Goal: Task Accomplishment & Management: Manage account settings

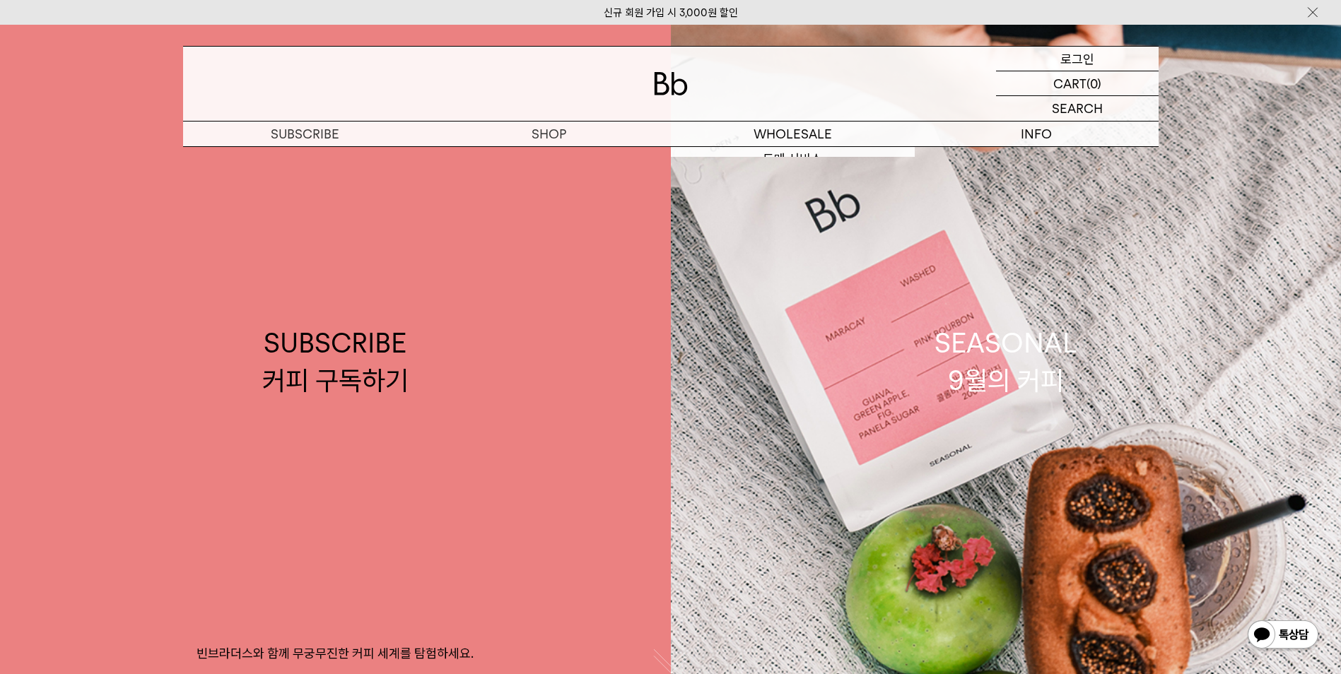
click at [1070, 54] on p "로그인" at bounding box center [1077, 59] width 34 height 24
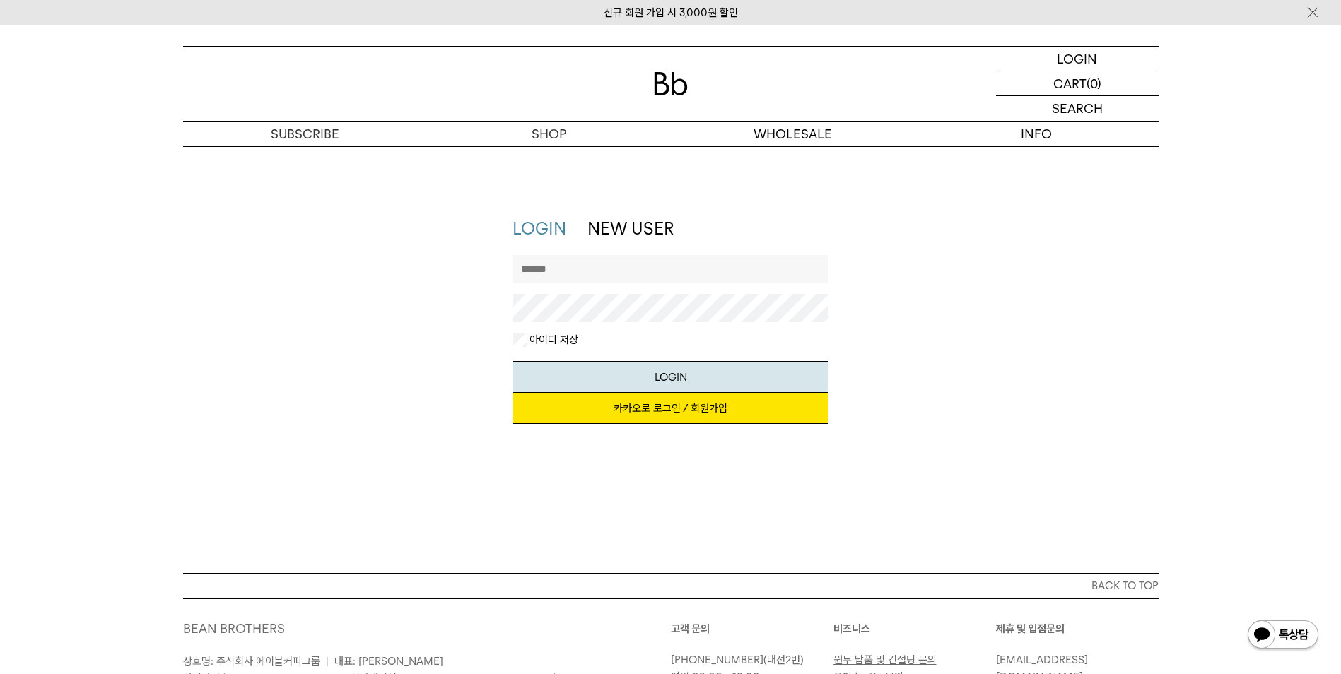
click at [677, 405] on link "카카오로 로그인 / 회원가입" at bounding box center [671, 408] width 316 height 31
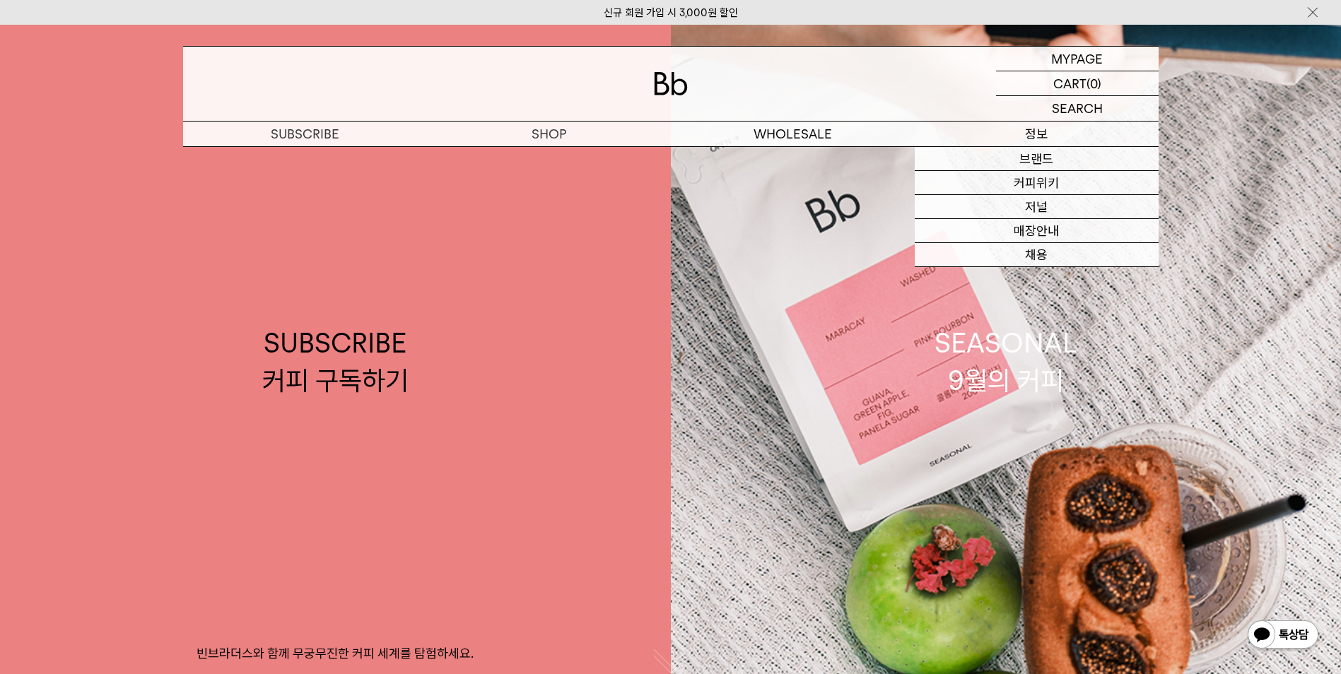
drag, startPoint x: 1130, startPoint y: 122, endPoint x: 975, endPoint y: 60, distance: 167.3
click at [975, 60] on div at bounding box center [671, 84] width 976 height 74
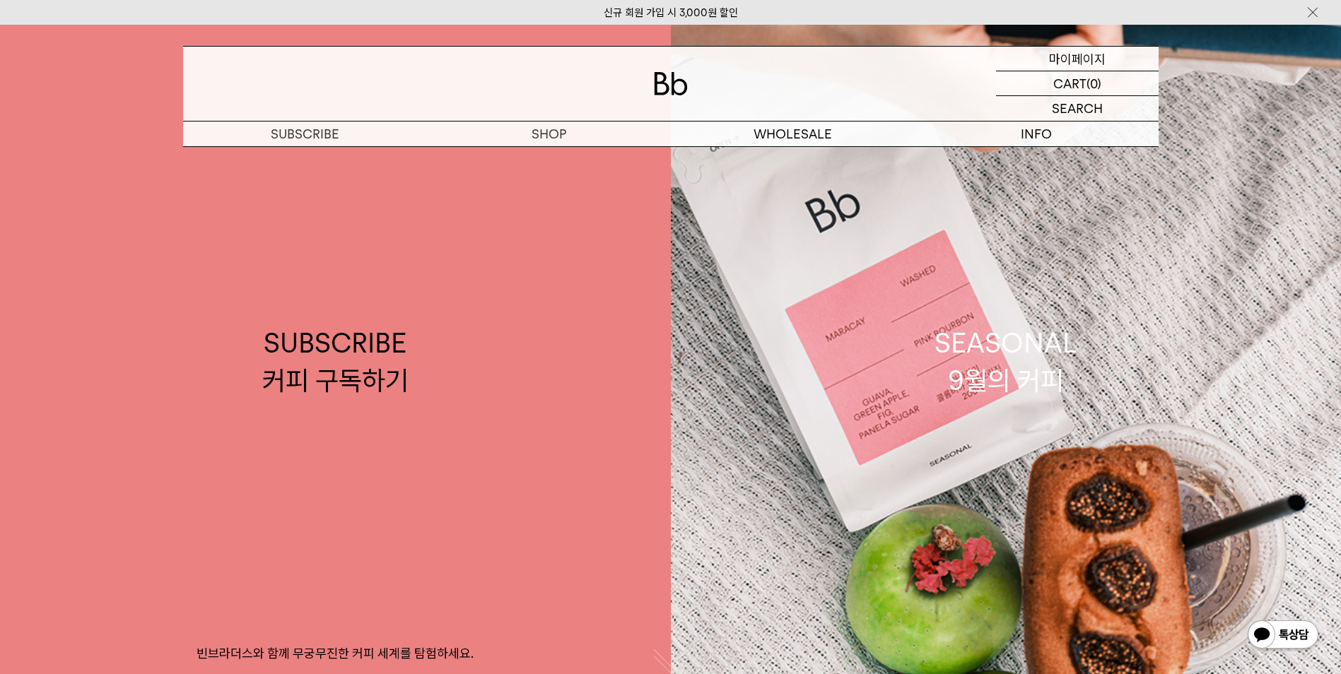
click at [1070, 59] on p "마이페이지" at bounding box center [1077, 59] width 57 height 24
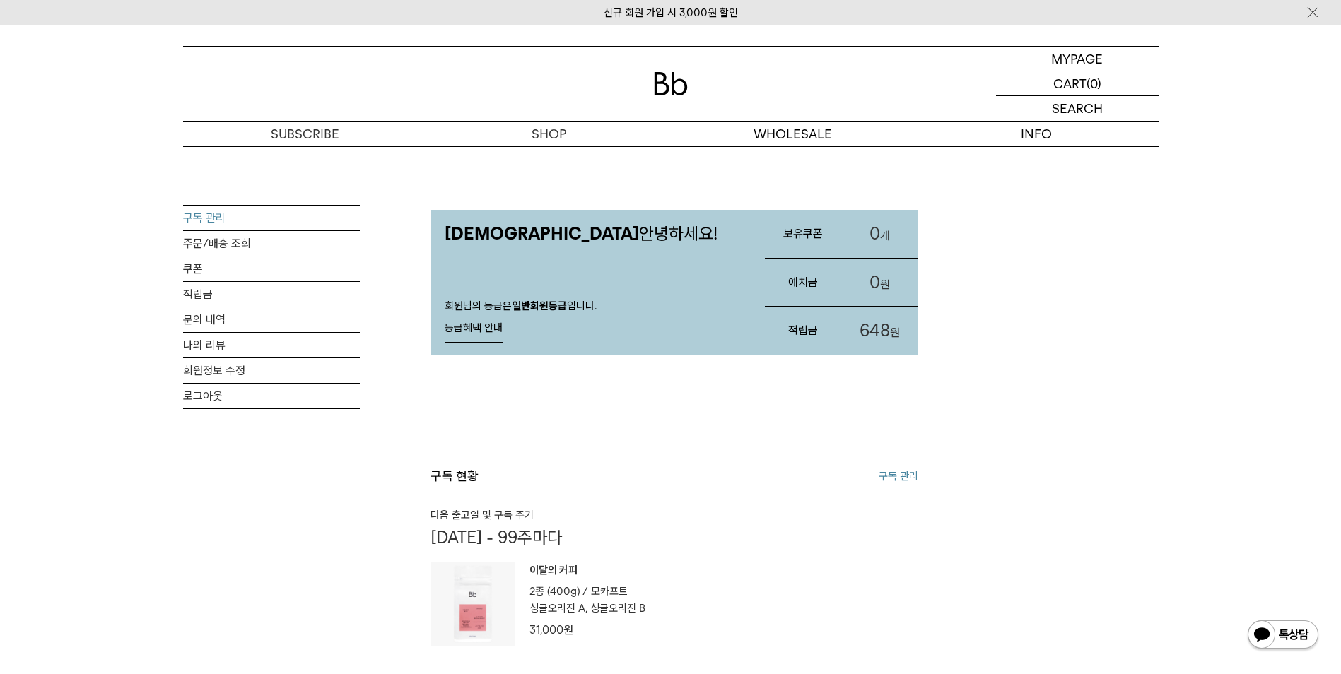
click at [221, 218] on link "구독 관리" at bounding box center [271, 218] width 177 height 25
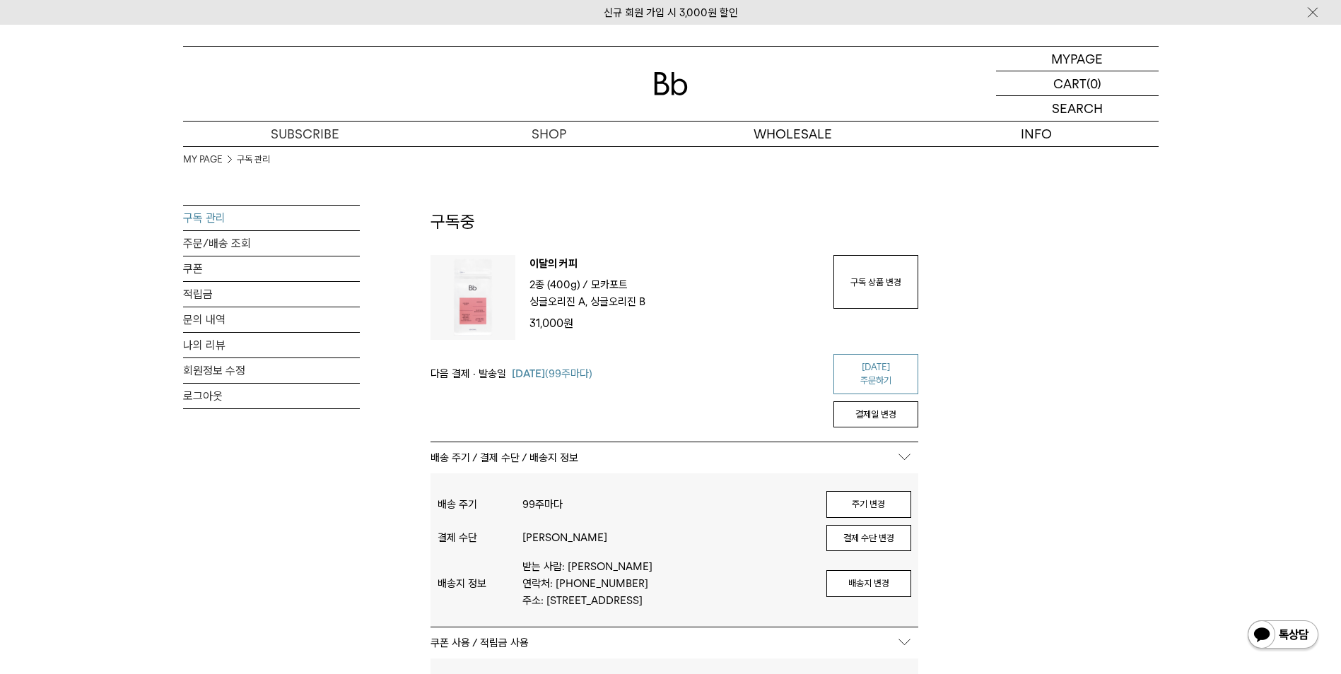
click at [867, 360] on link "[DATE] 주문하기" at bounding box center [876, 374] width 85 height 40
click at [858, 532] on button "결제 수단 변경" at bounding box center [868, 538] width 85 height 27
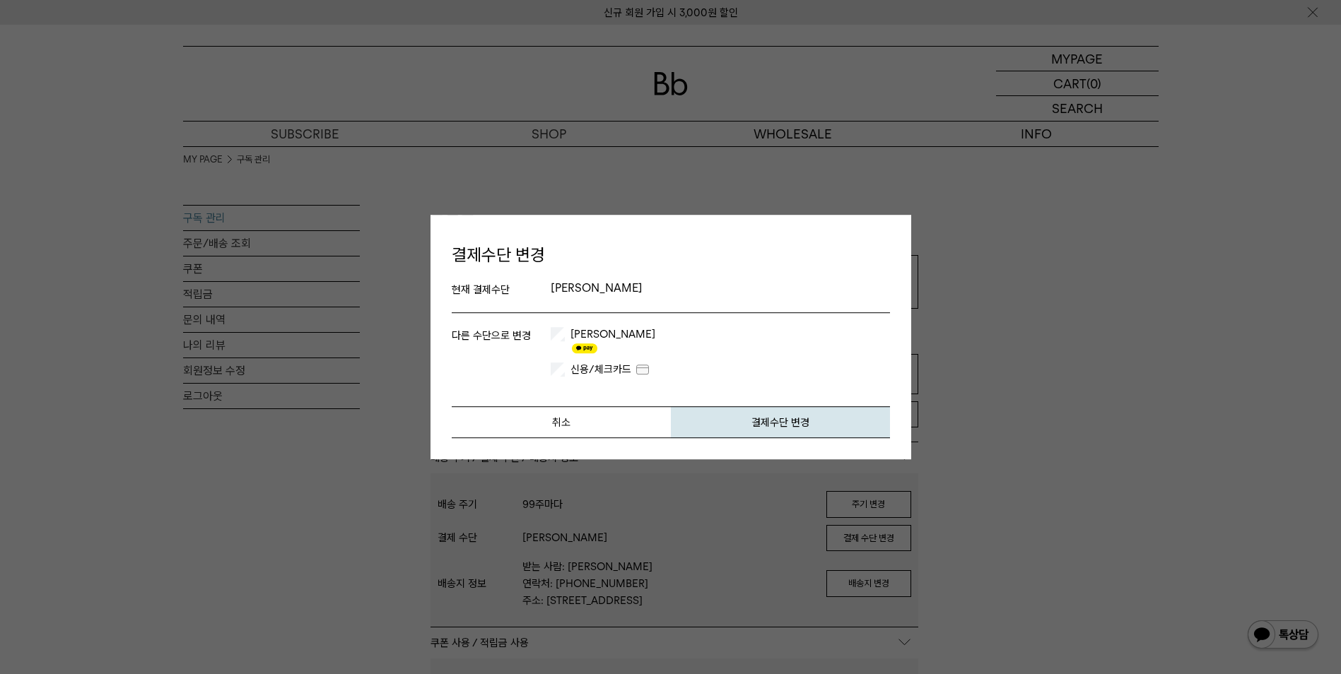
click at [568, 356] on li "신용/체크카드" at bounding box center [720, 366] width 339 height 21
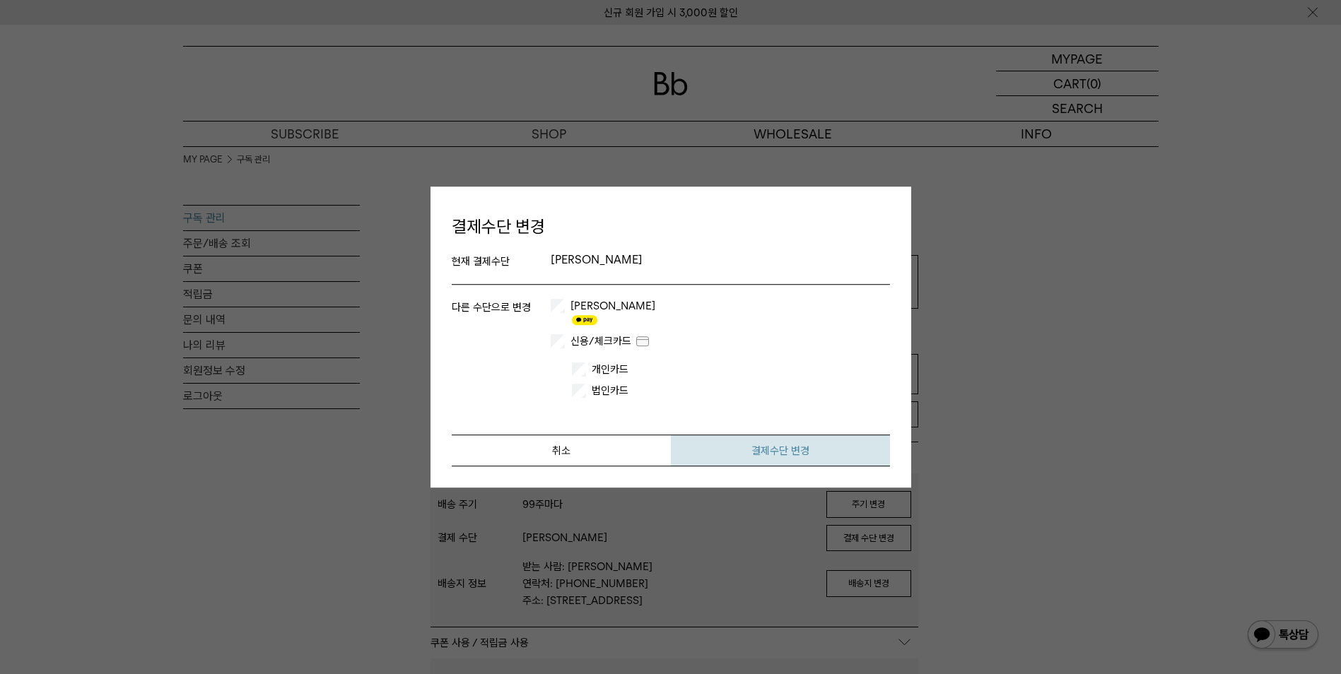
click at [759, 448] on button "결제수단 변경" at bounding box center [780, 451] width 219 height 32
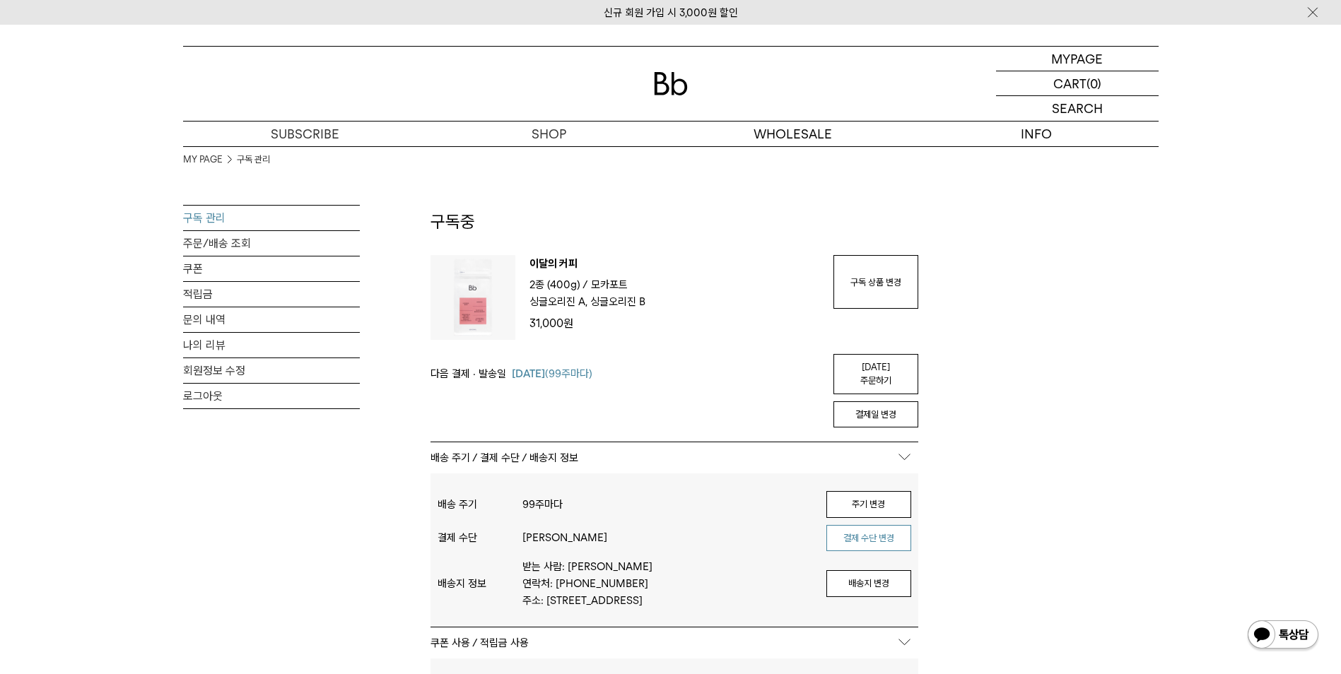
click at [866, 534] on button "결제 수단 변경" at bounding box center [868, 538] width 85 height 27
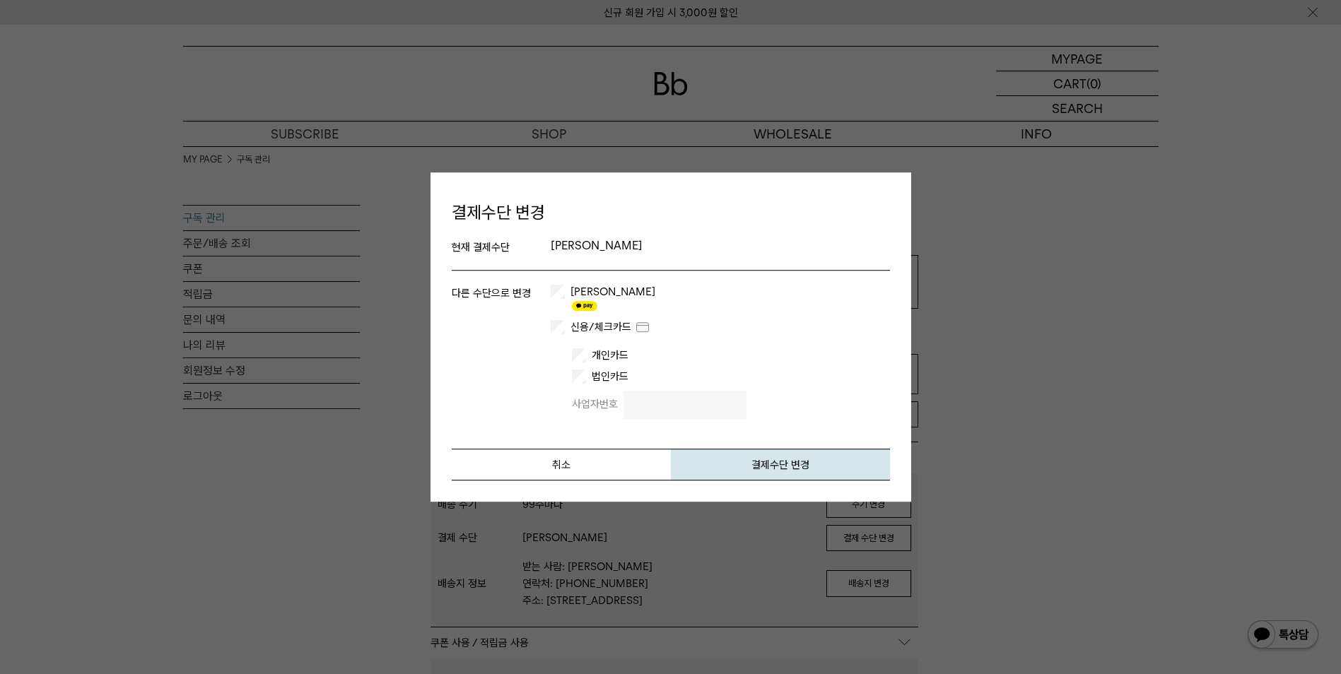
click at [698, 397] on input "text" at bounding box center [685, 405] width 123 height 28
click at [648, 396] on input "text" at bounding box center [685, 405] width 123 height 28
type input "**********"
click at [795, 455] on button "결제수단 변경" at bounding box center [780, 465] width 219 height 32
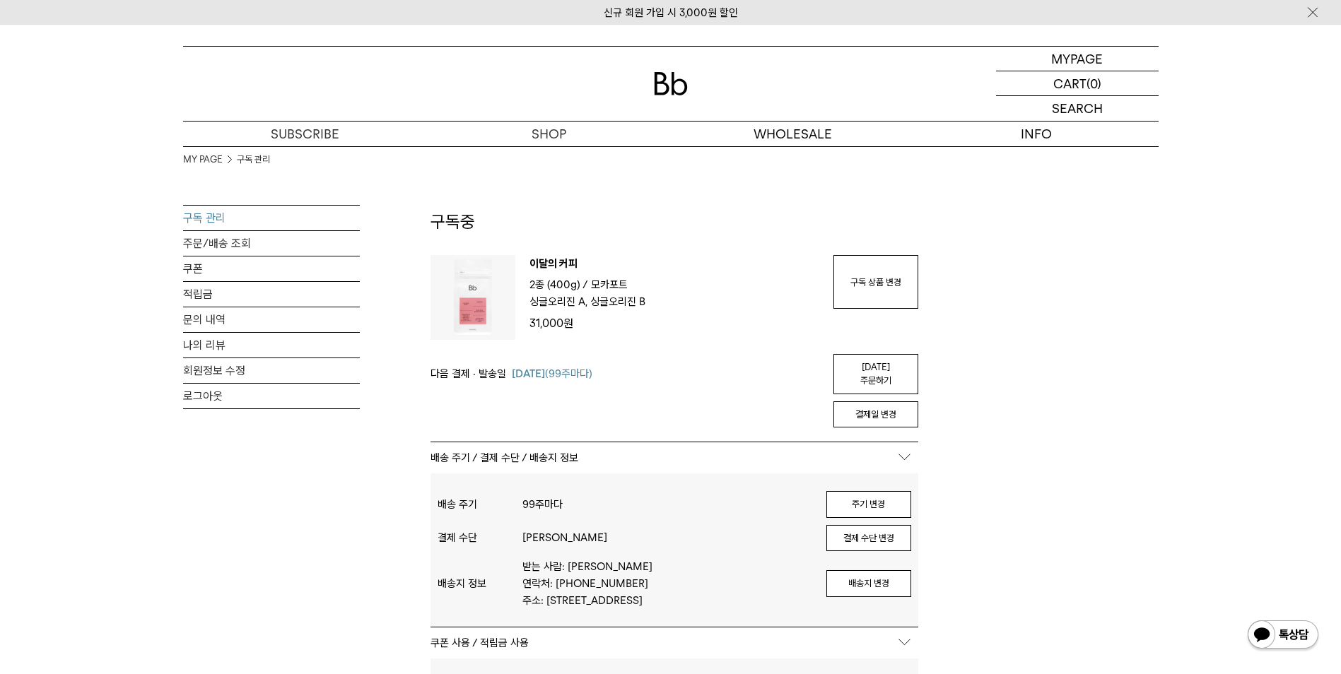
click at [865, 537] on button "결제 수단 변경" at bounding box center [868, 538] width 85 height 27
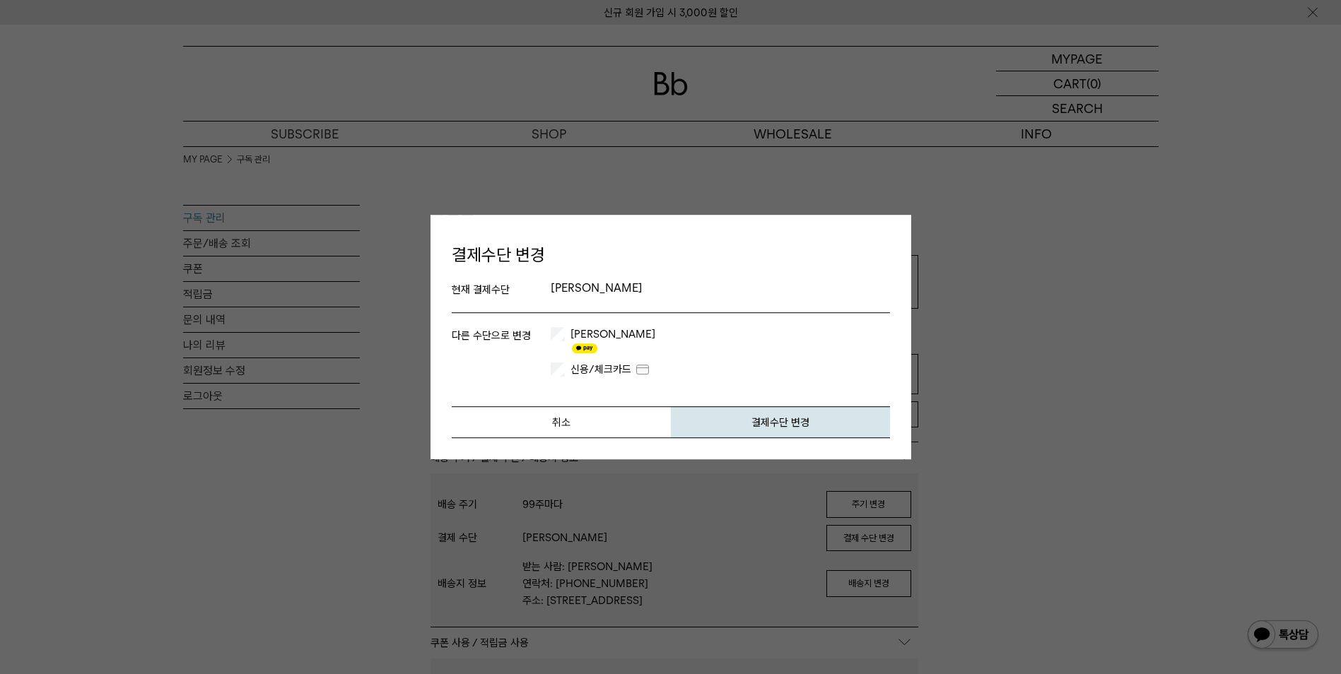
click at [594, 363] on label "신용/체크카드" at bounding box center [609, 370] width 83 height 14
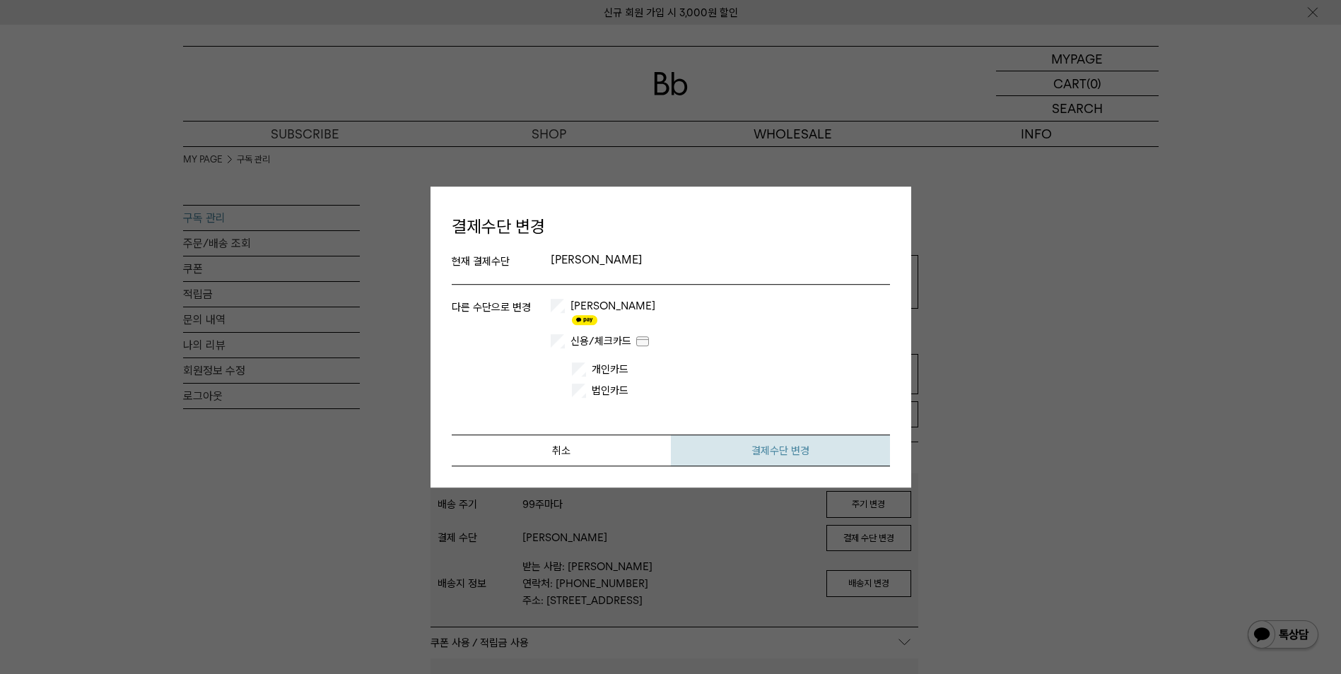
click at [754, 442] on button "결제수단 변경" at bounding box center [780, 451] width 219 height 32
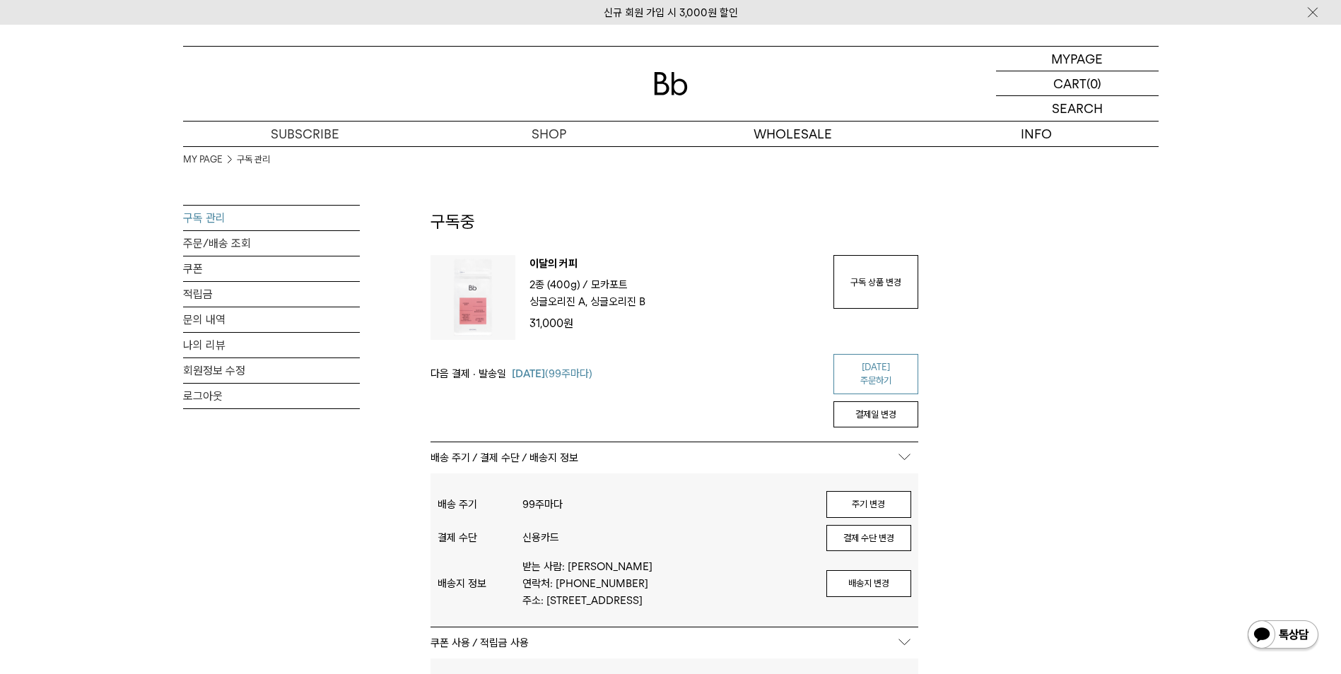
click at [881, 370] on link "[DATE] 주문하기" at bounding box center [876, 374] width 85 height 40
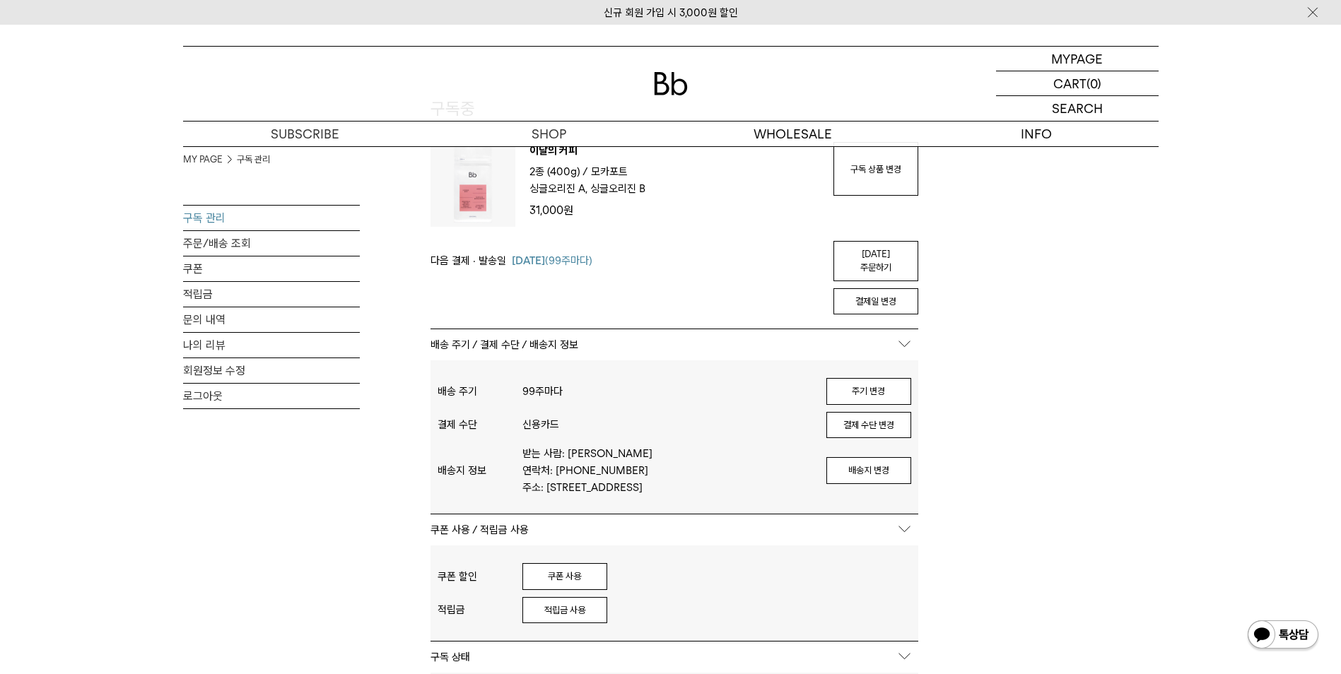
scroll to position [141, 0]
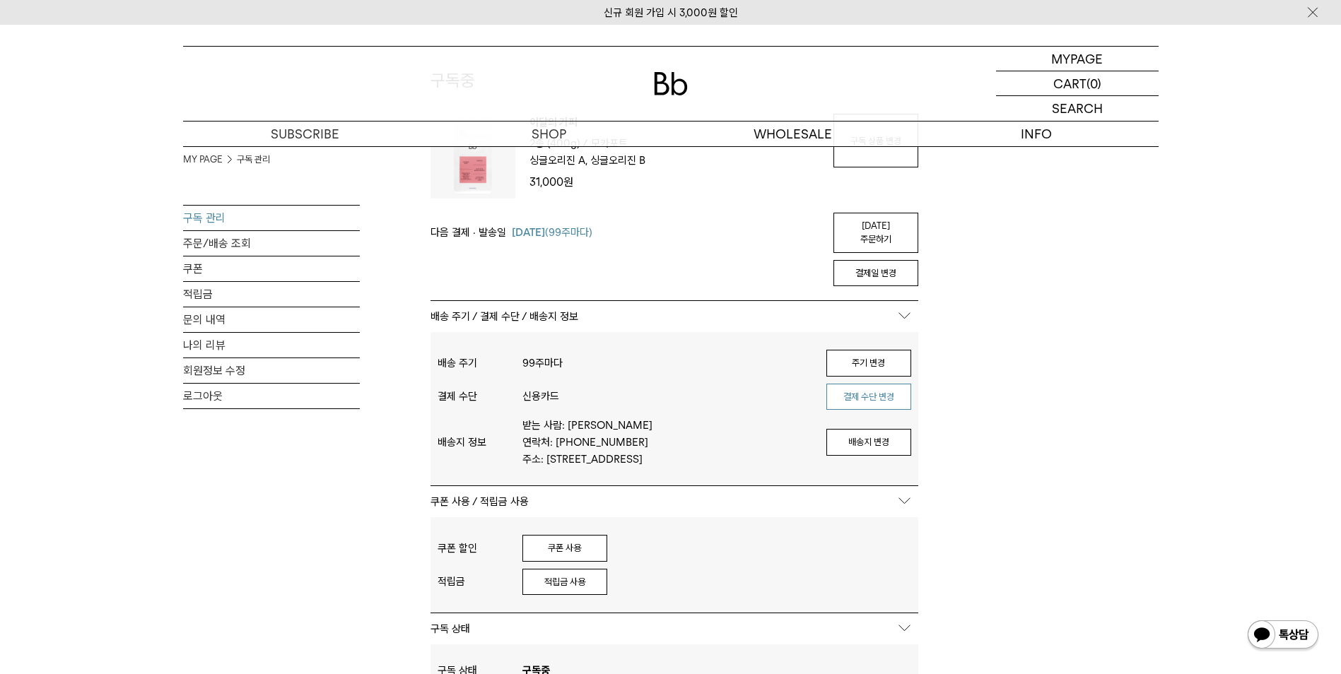
click at [871, 385] on button "결제 수단 변경" at bounding box center [868, 397] width 85 height 27
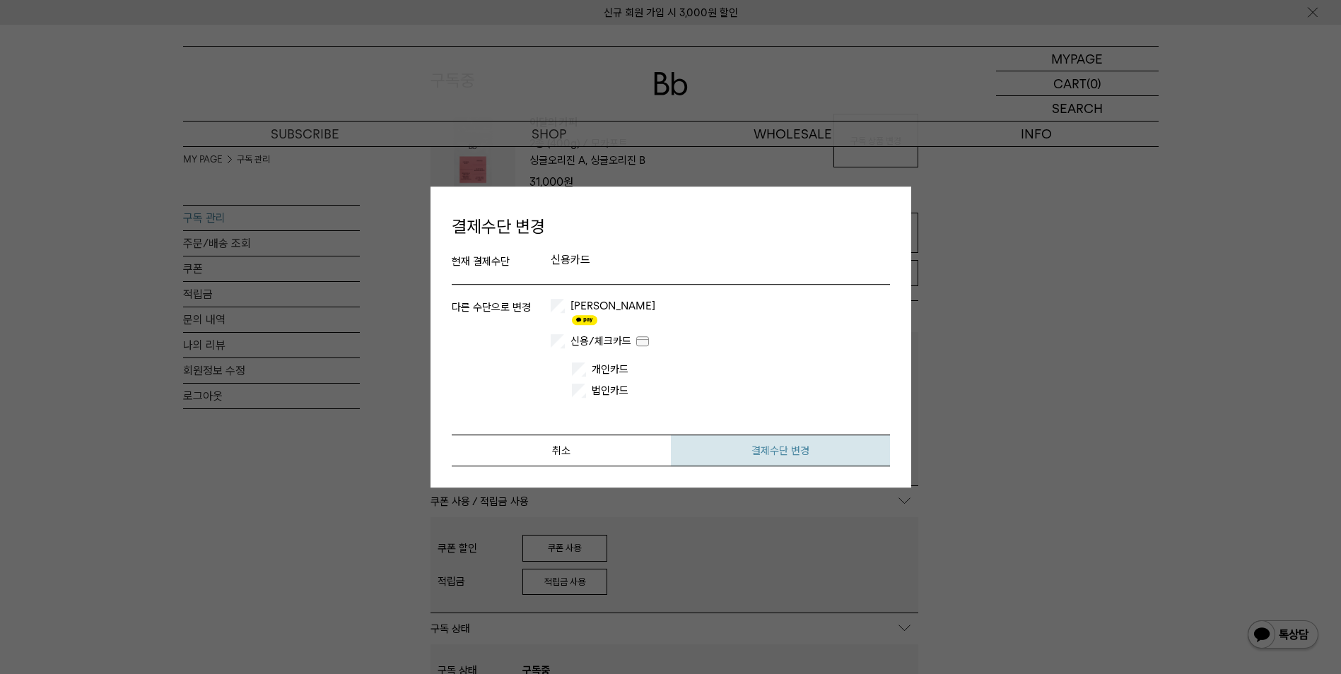
click at [775, 439] on button "결제수단 변경" at bounding box center [780, 451] width 219 height 32
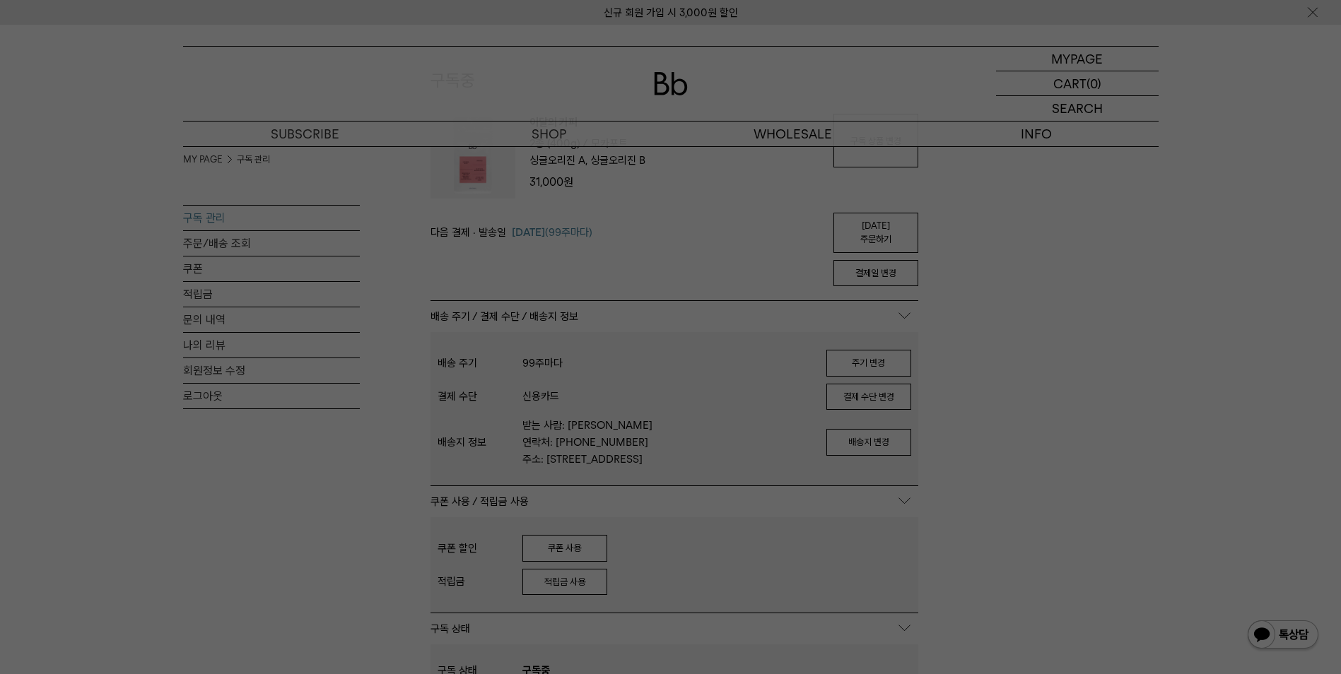
scroll to position [0, 0]
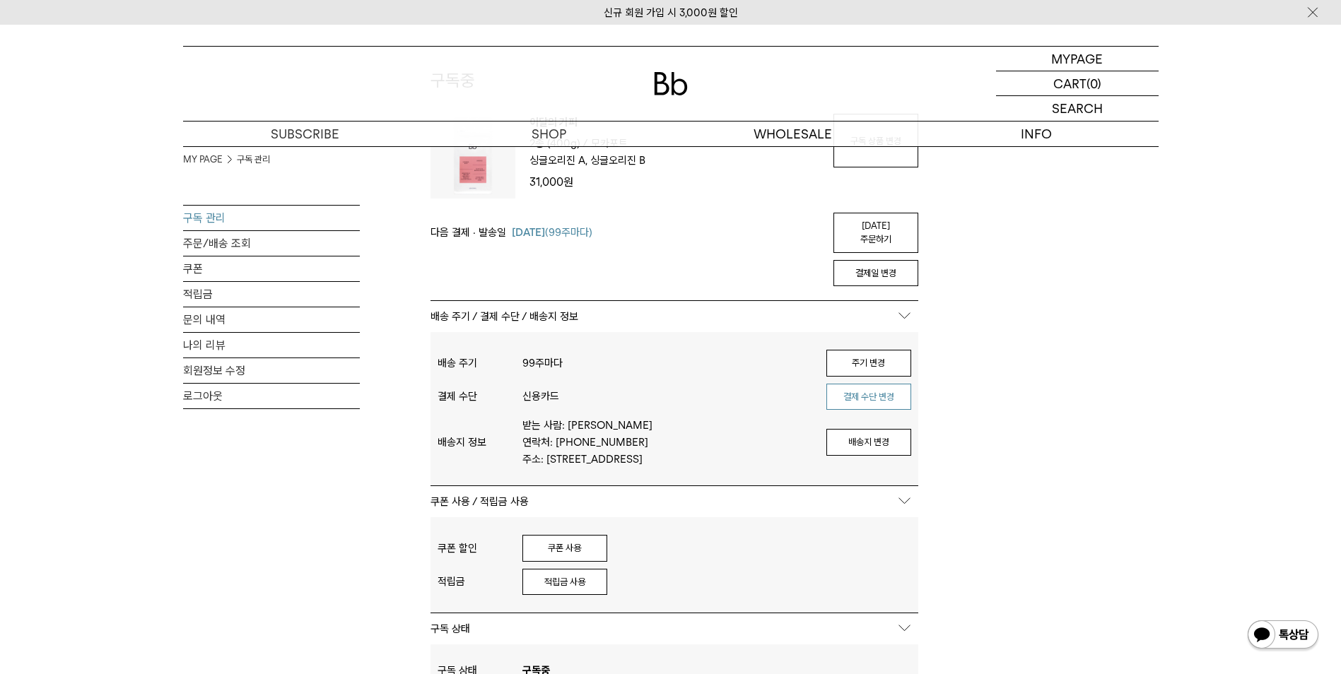
click at [861, 385] on button "결제 수단 변경" at bounding box center [868, 397] width 85 height 27
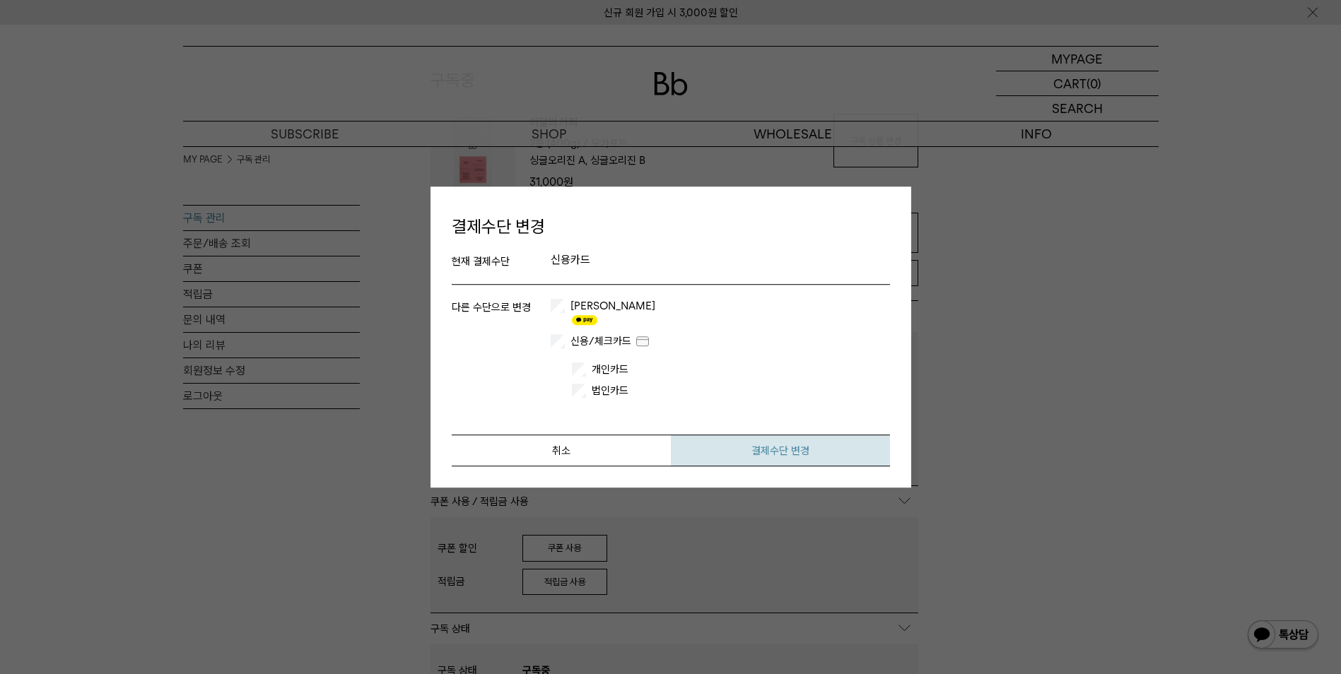
click at [740, 439] on button "결제수단 변경" at bounding box center [780, 451] width 219 height 32
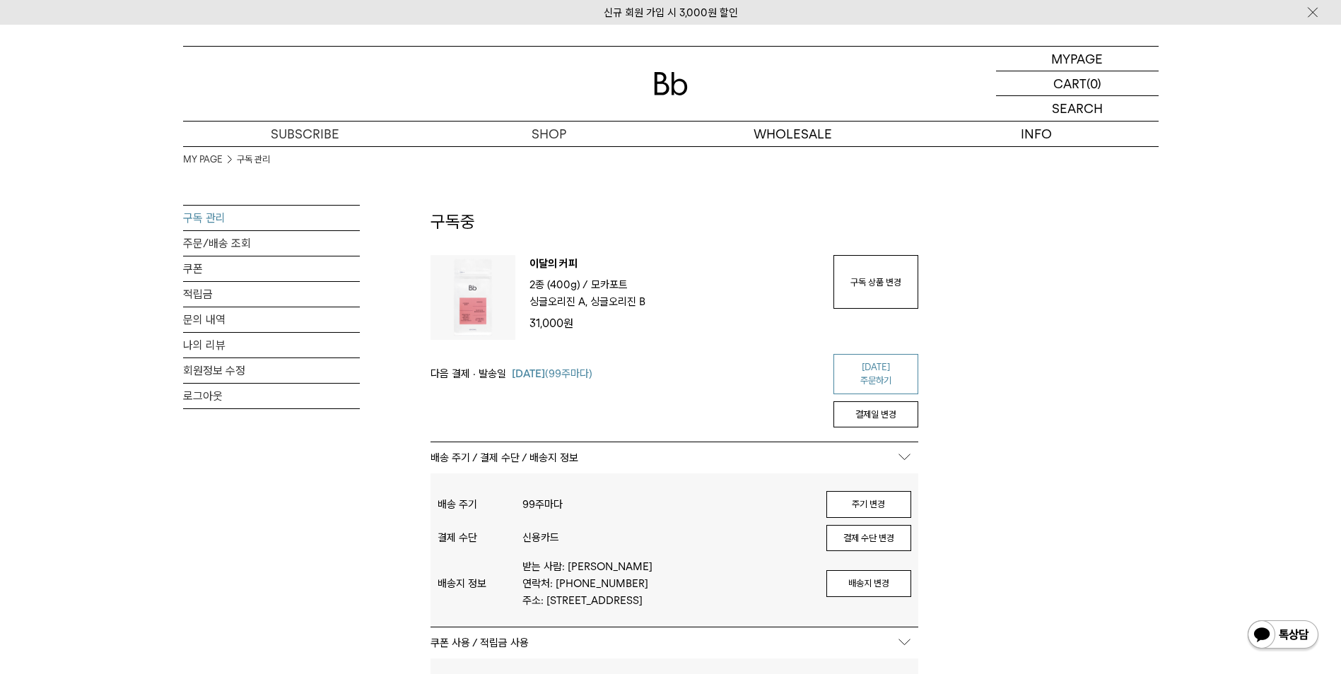
click at [876, 361] on link "[DATE] 주문하기" at bounding box center [876, 374] width 85 height 40
click at [873, 380] on div "다음 결제 · 발송일 01월 01일 (99주마다) 오늘 주문하기 결제일 변경" at bounding box center [675, 391] width 488 height 103
drag, startPoint x: 873, startPoint y: 380, endPoint x: 743, endPoint y: 83, distance: 324.2
click at [861, 366] on link "[DATE] 주문하기" at bounding box center [876, 374] width 85 height 40
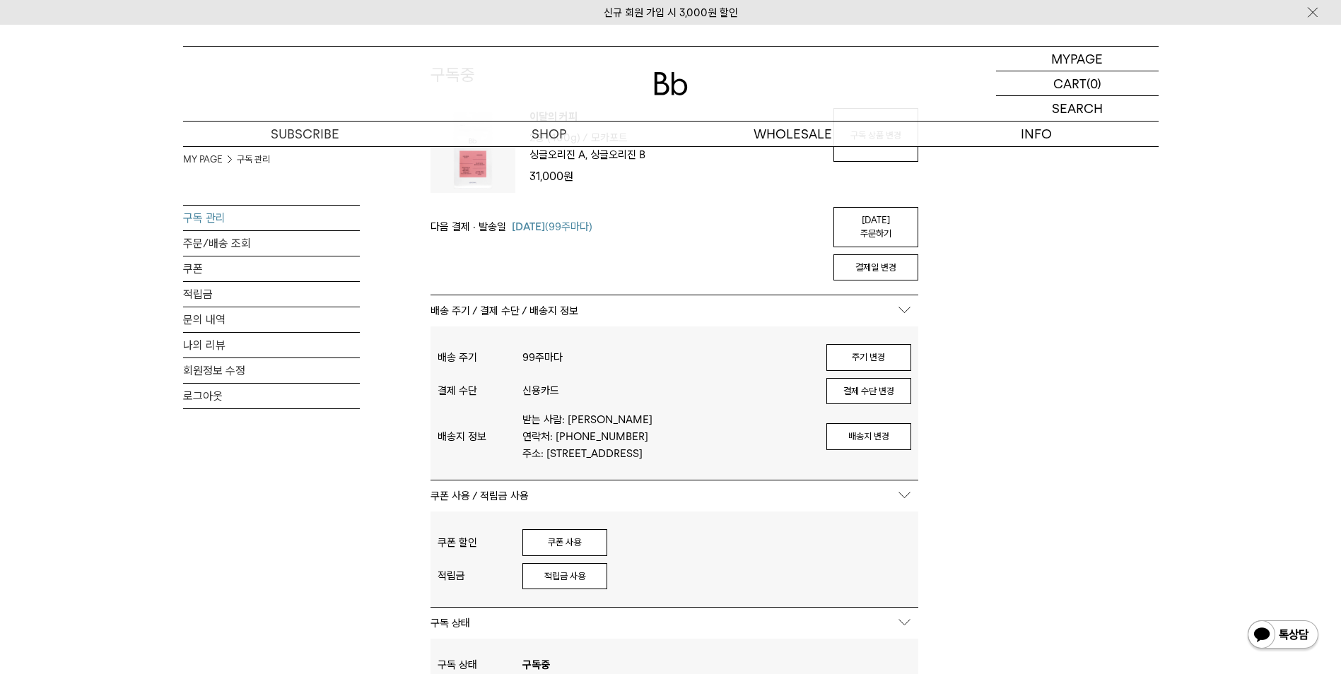
scroll to position [141, 0]
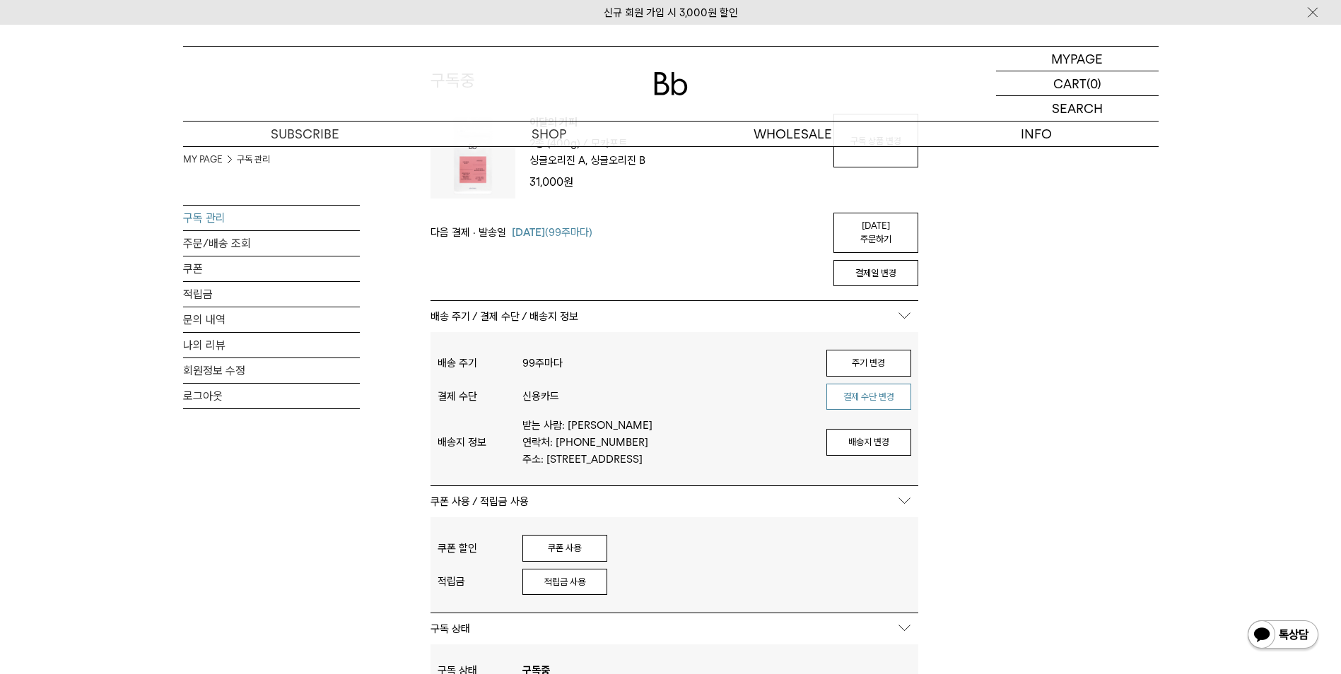
click at [867, 392] on button "결제 수단 변경" at bounding box center [868, 397] width 85 height 27
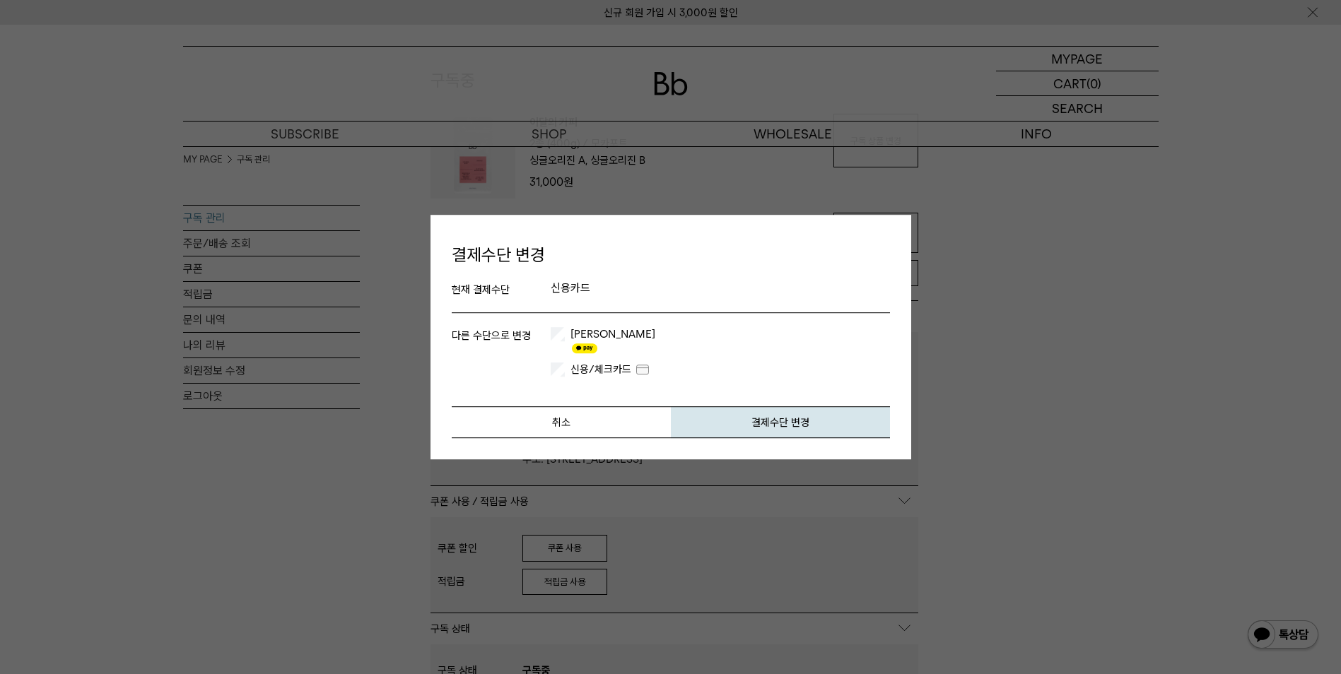
click at [577, 356] on li "신용/체크카드" at bounding box center [720, 366] width 339 height 21
click at [766, 414] on button "결제수단 변경" at bounding box center [780, 423] width 219 height 32
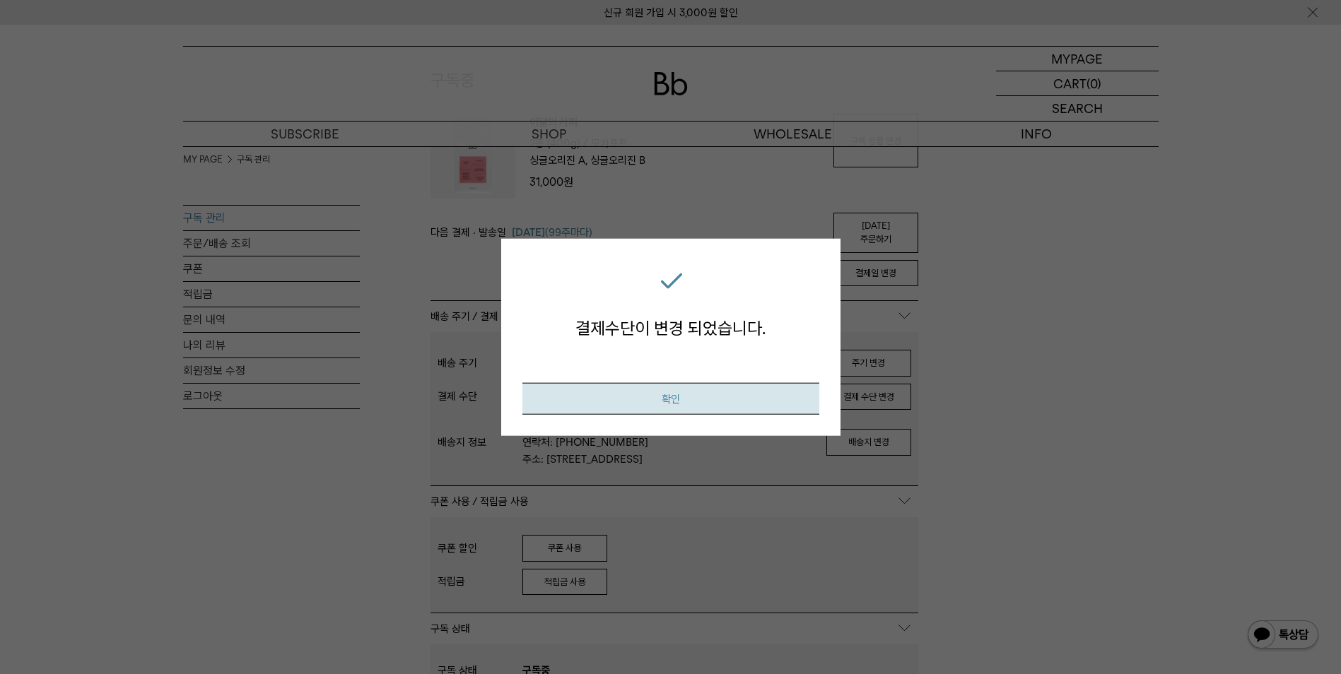
click at [657, 388] on button "확인" at bounding box center [670, 398] width 297 height 32
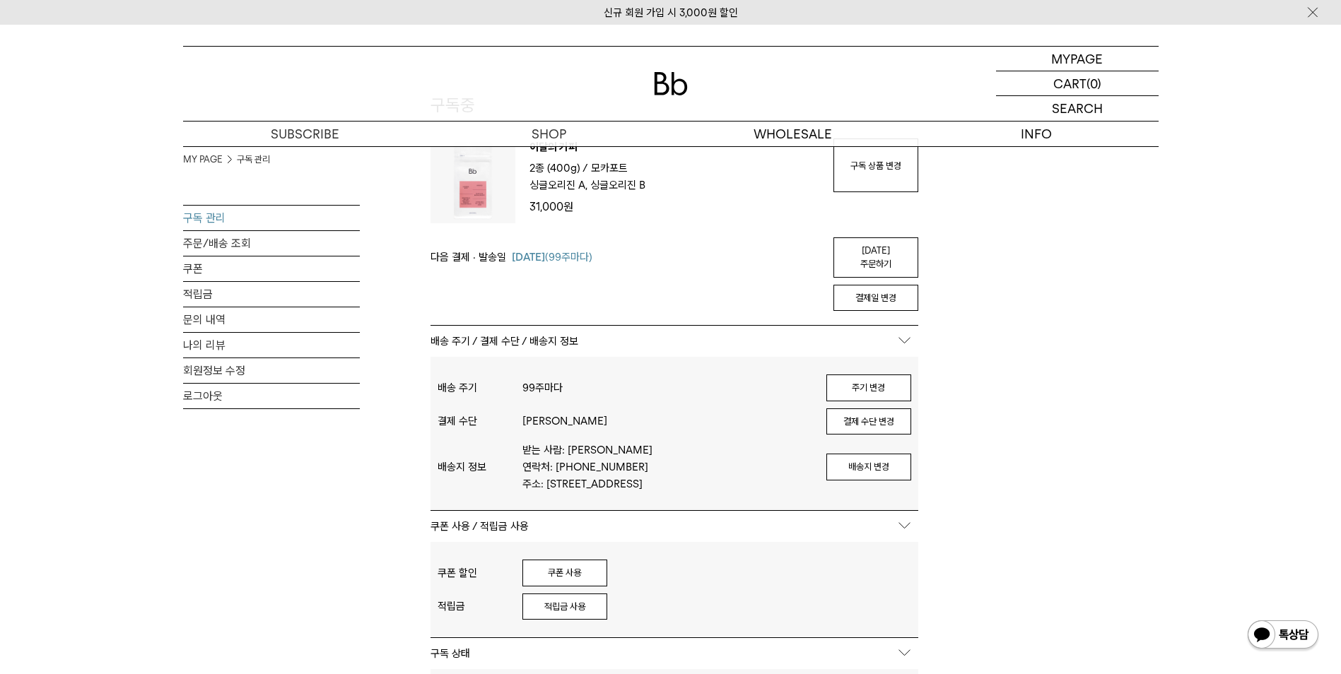
scroll to position [141, 0]
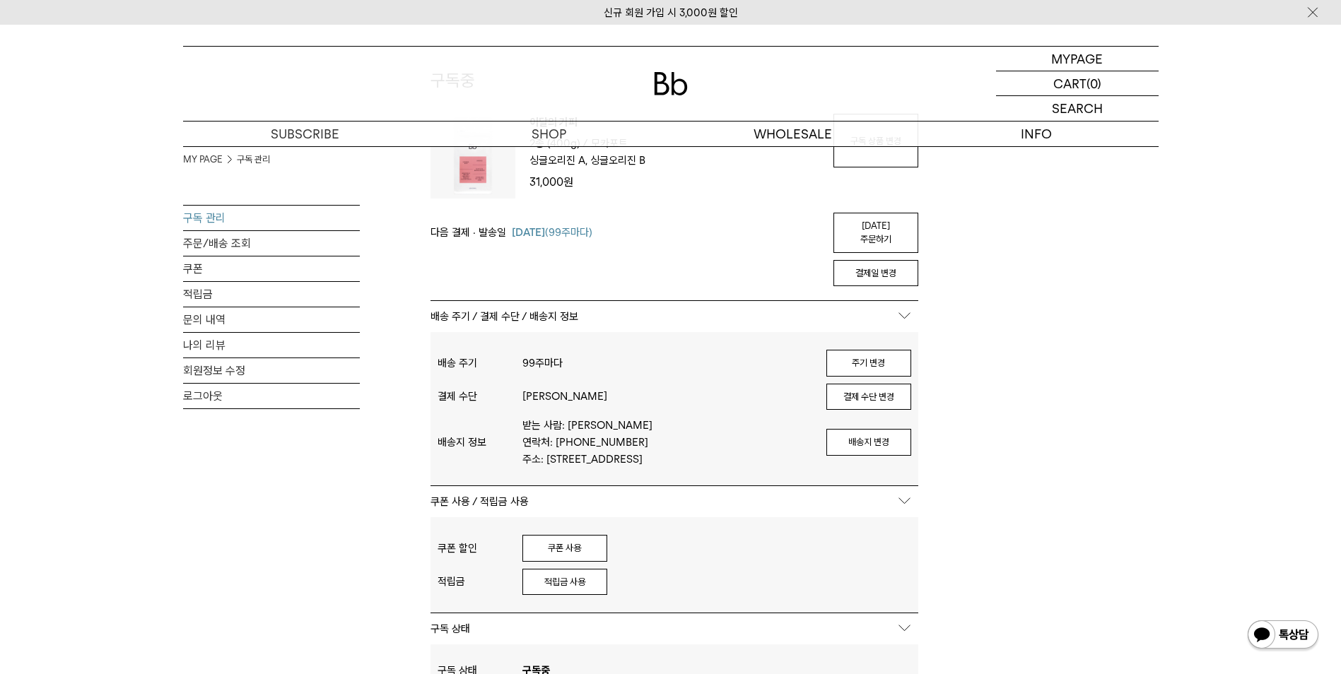
drag, startPoint x: 867, startPoint y: 218, endPoint x: 749, endPoint y: 76, distance: 185.2
click at [867, 218] on link "[DATE] 주문하기" at bounding box center [876, 233] width 85 height 40
click at [865, 384] on button "결제 수단 변경" at bounding box center [868, 397] width 85 height 27
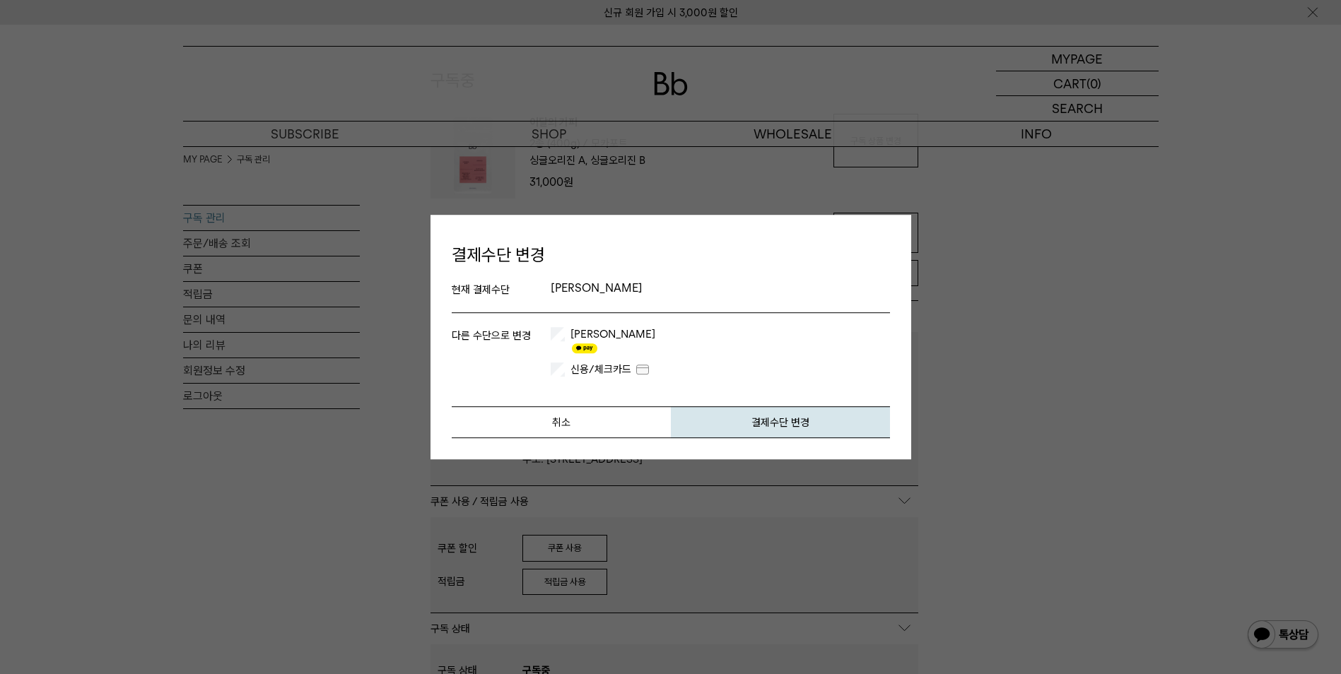
click at [566, 293] on p "[PERSON_NAME]" at bounding box center [720, 289] width 339 height 17
click at [762, 411] on button "결제수단 변경" at bounding box center [780, 423] width 219 height 32
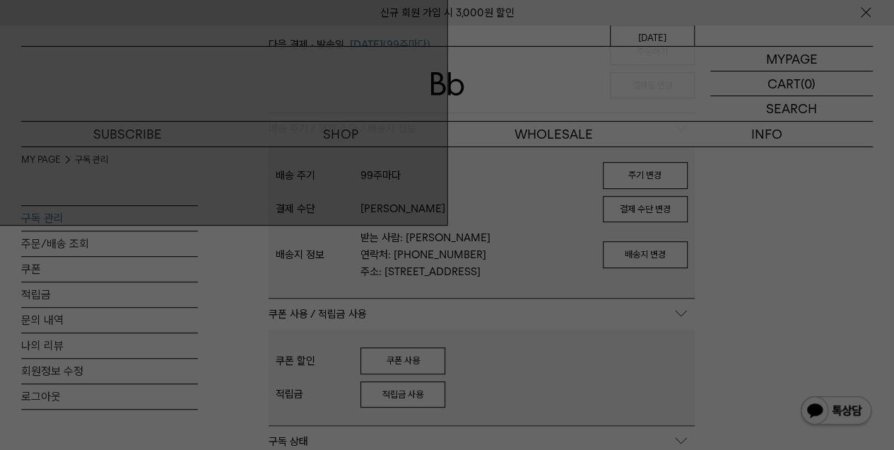
scroll to position [0, 0]
